Goal: Find specific page/section: Find specific page/section

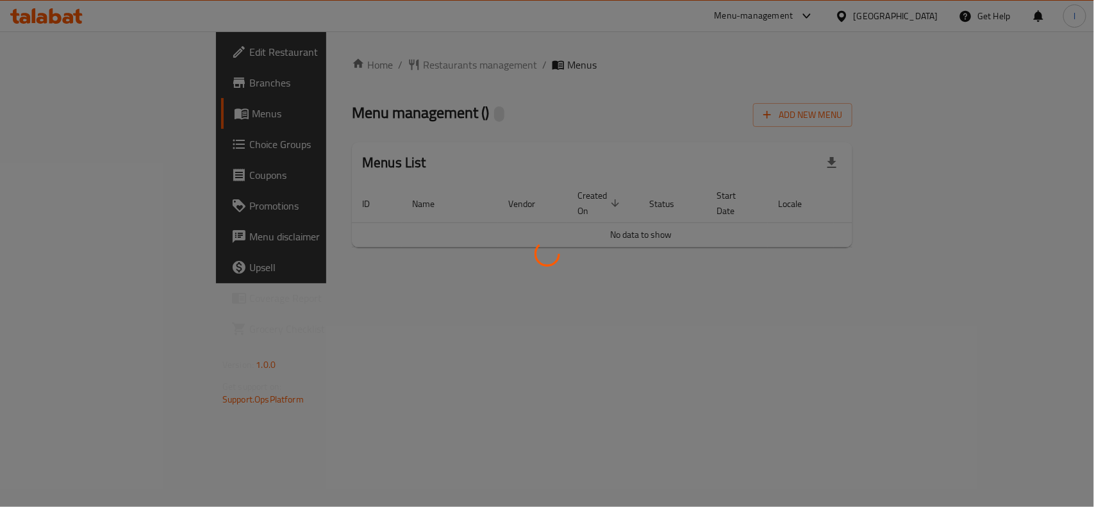
click at [434, 130] on div at bounding box center [547, 253] width 1094 height 507
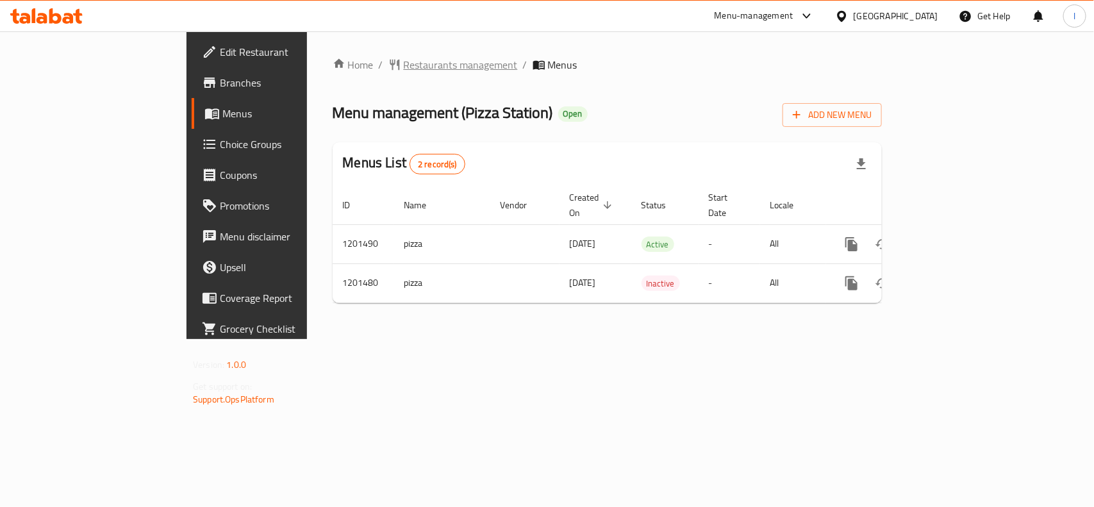
click at [404, 58] on span "Restaurants management" at bounding box center [461, 64] width 114 height 15
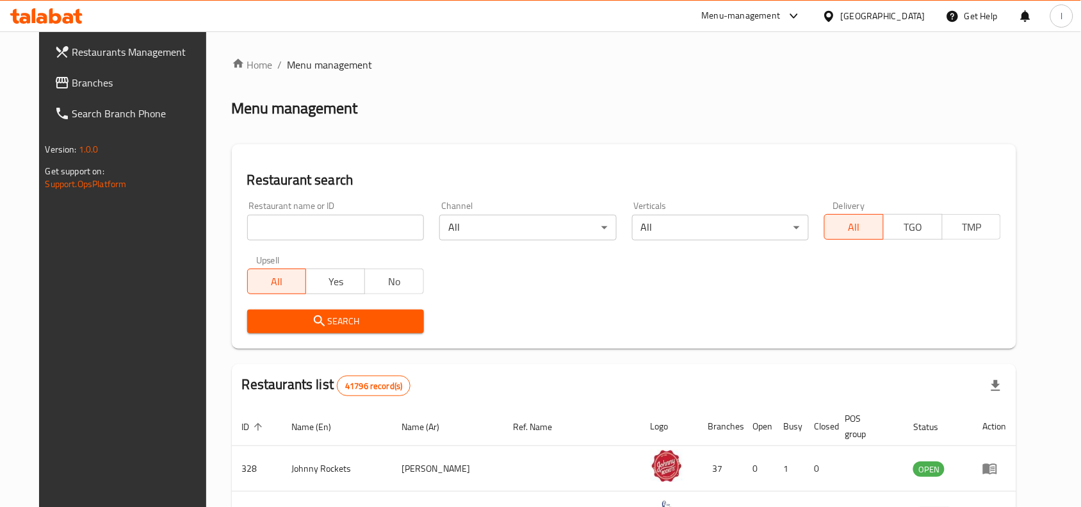
click at [301, 235] on input "search" at bounding box center [335, 228] width 177 height 26
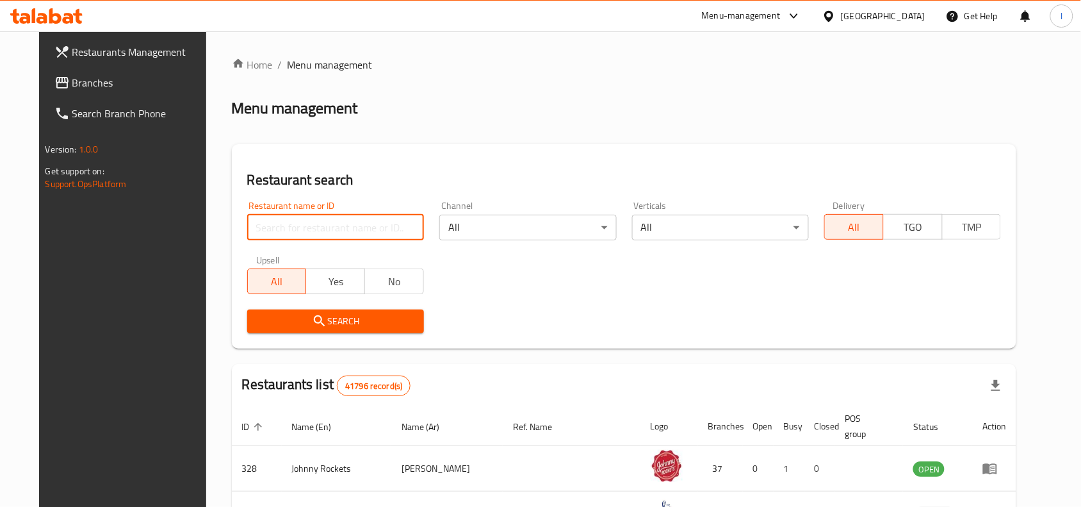
paste input "668920"
type input "668920"
click button "Search" at bounding box center [335, 321] width 177 height 24
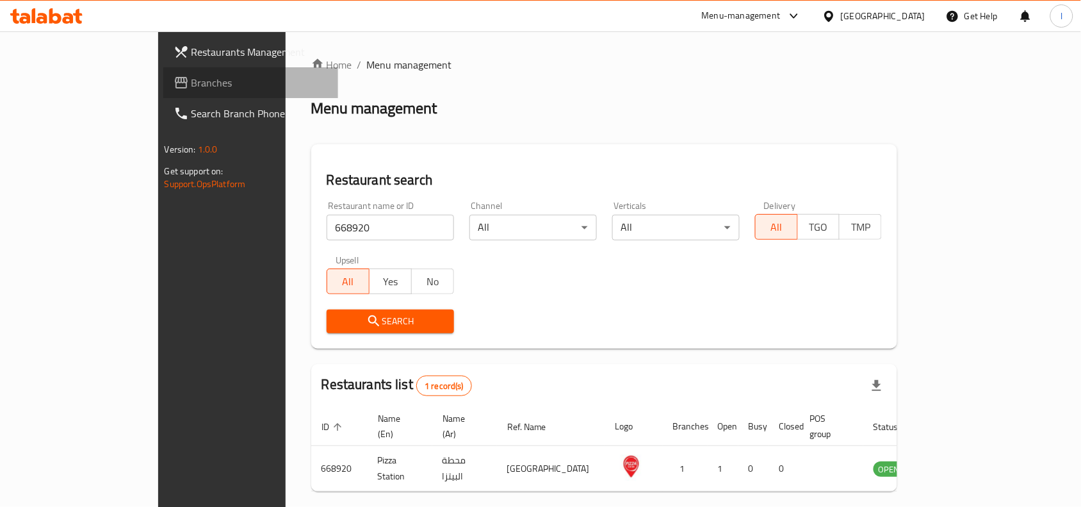
click at [192, 84] on span "Branches" at bounding box center [260, 82] width 137 height 15
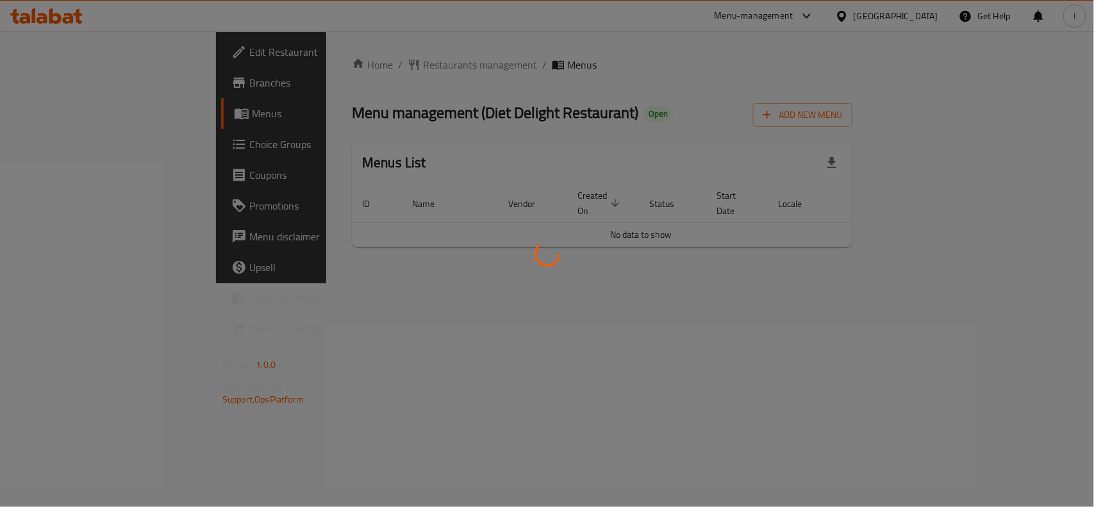
click at [357, 64] on div at bounding box center [547, 253] width 1094 height 507
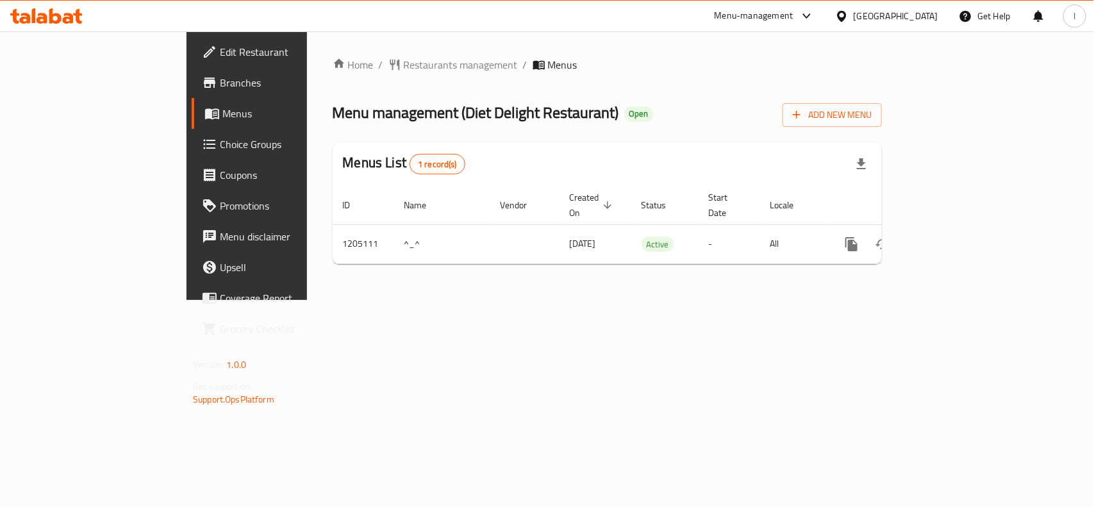
click at [404, 64] on span "Restaurants management" at bounding box center [461, 64] width 114 height 15
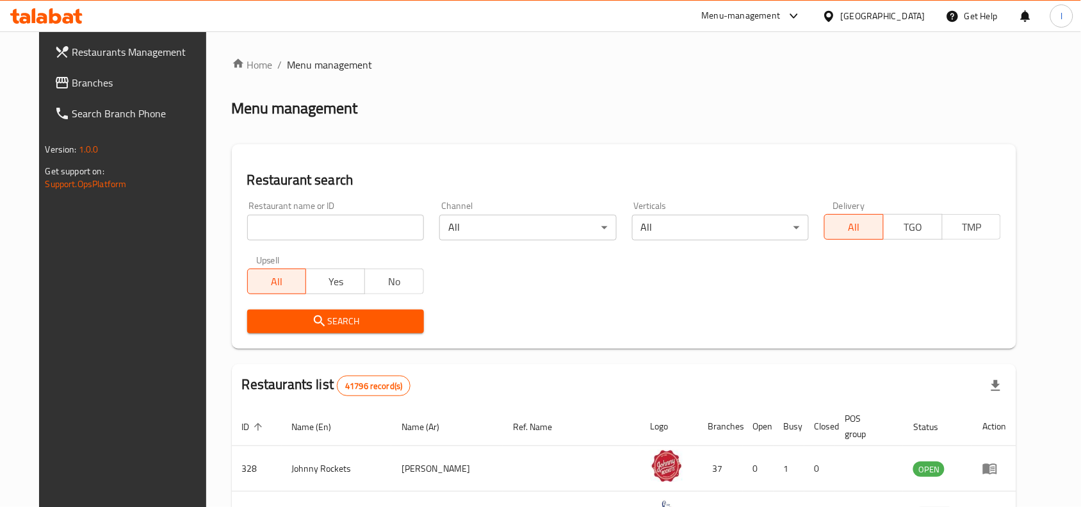
click at [308, 223] on input "search" at bounding box center [335, 228] width 177 height 26
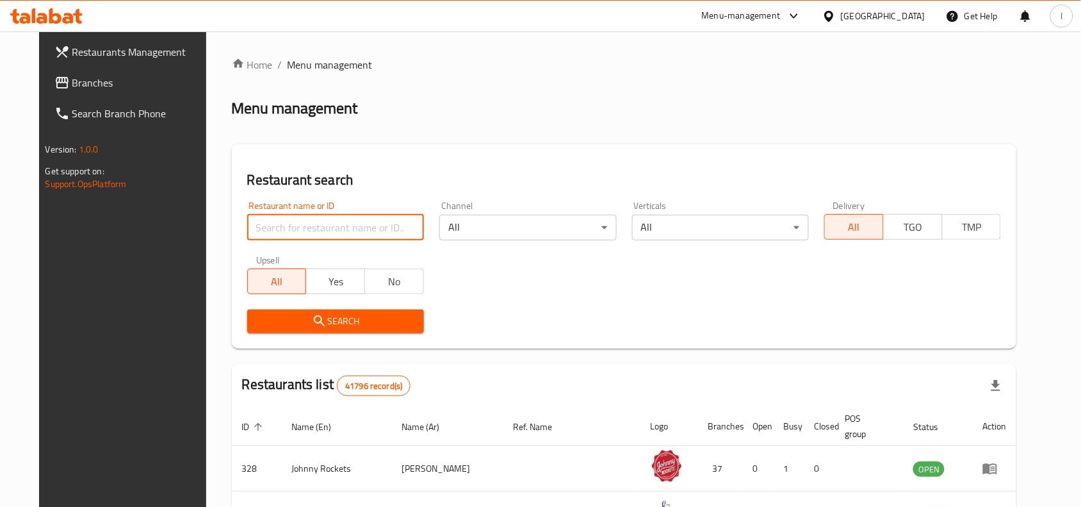
paste input "670034"
type input "670034"
click button "Search" at bounding box center [335, 321] width 177 height 24
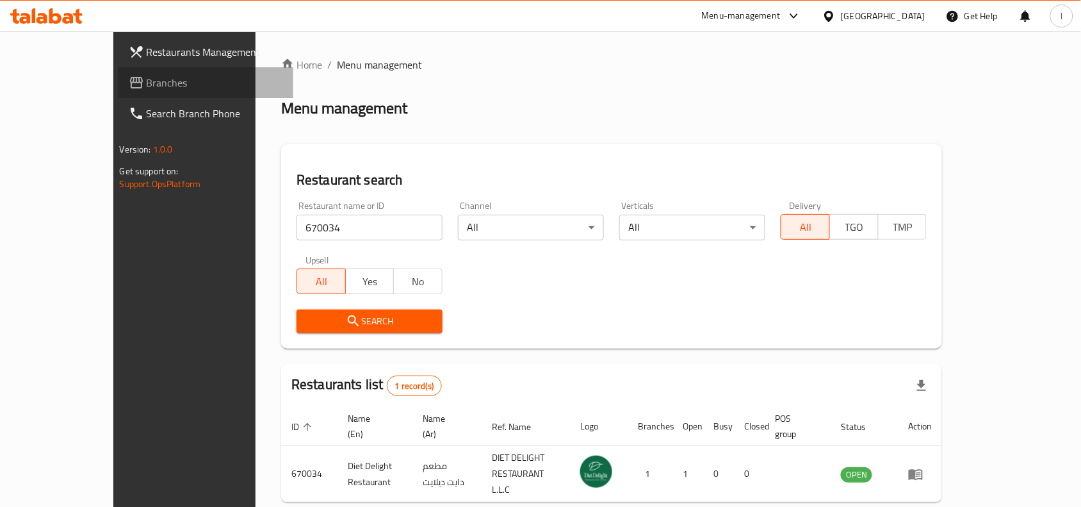
click at [147, 76] on span "Branches" at bounding box center [215, 82] width 137 height 15
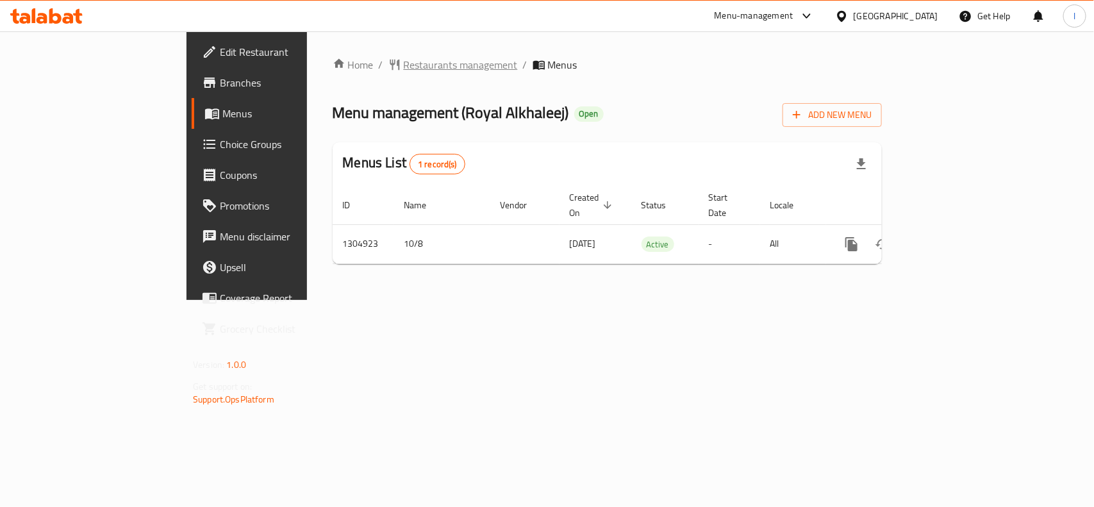
click at [404, 65] on span "Restaurants management" at bounding box center [461, 64] width 114 height 15
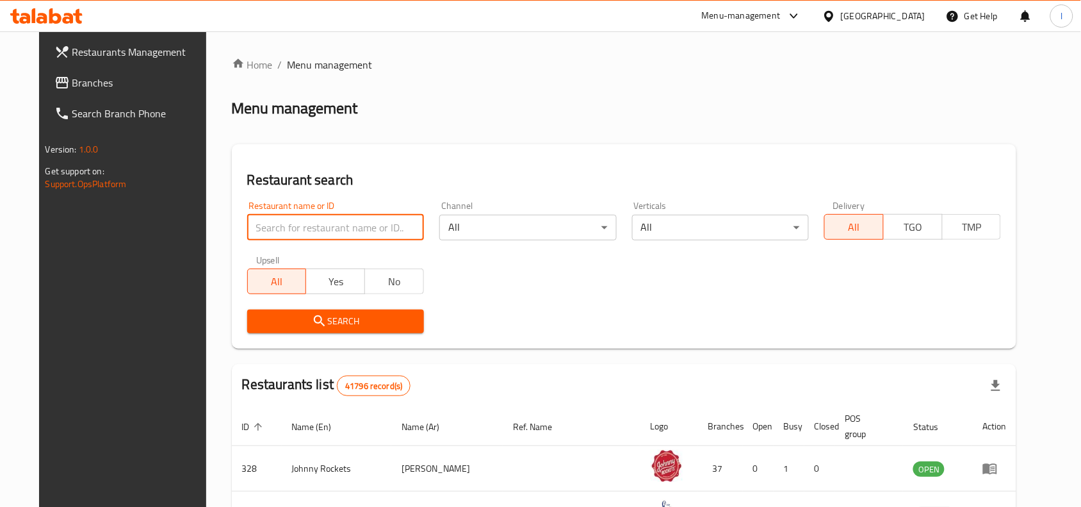
click at [334, 225] on input "search" at bounding box center [335, 228] width 177 height 26
paste input "703441"
type input "703441"
click at [370, 325] on span "Search" at bounding box center [336, 321] width 156 height 16
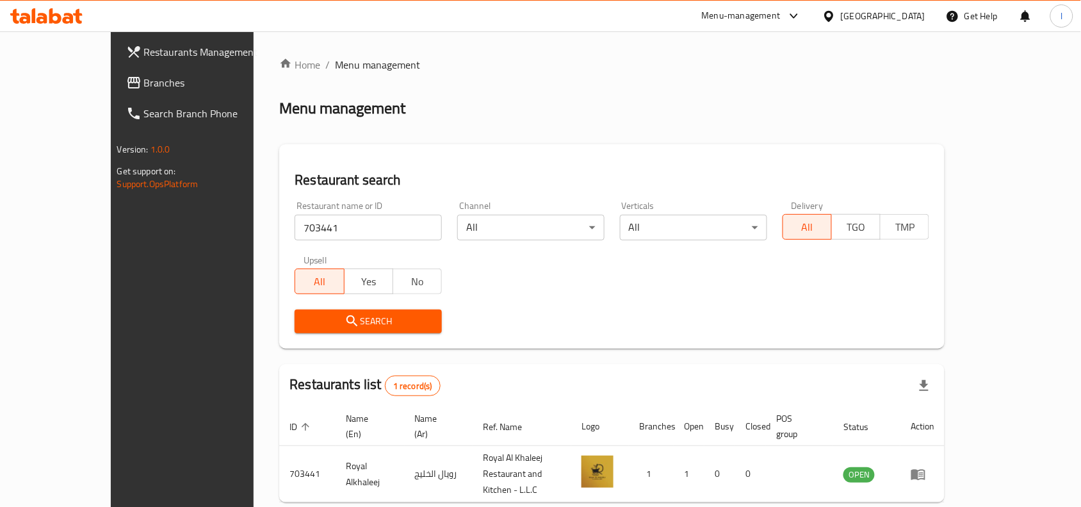
scroll to position [40, 0]
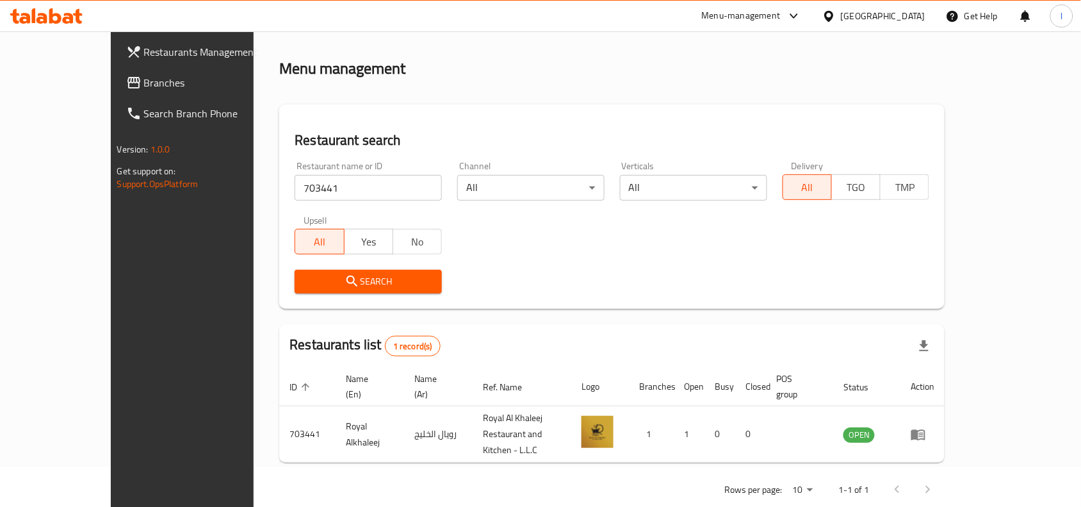
click at [144, 85] on span "Branches" at bounding box center [212, 82] width 137 height 15
